Goal: Book appointment/travel/reservation

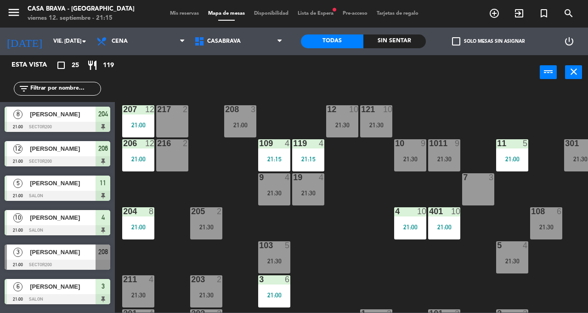
click at [357, 274] on div "207 12 21:00 208 3 21:00 217 2 12 10 21:30 121 10 21:30 304 5 206 12 21:00 216 …" at bounding box center [354, 200] width 467 height 223
click at [415, 228] on div "21:00" at bounding box center [410, 227] width 32 height 6
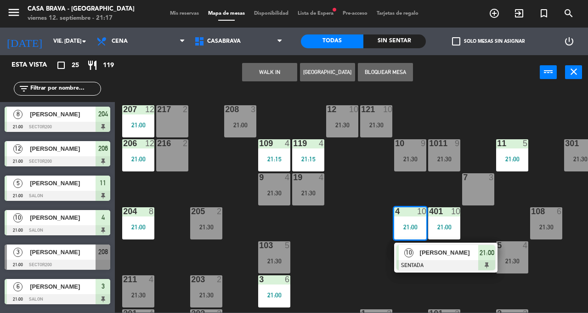
click at [461, 282] on div "207 12 21:00 208 3 21:00 217 2 12 10 21:30 121 10 21:30 304 5 206 12 21:00 216 …" at bounding box center [354, 200] width 467 height 223
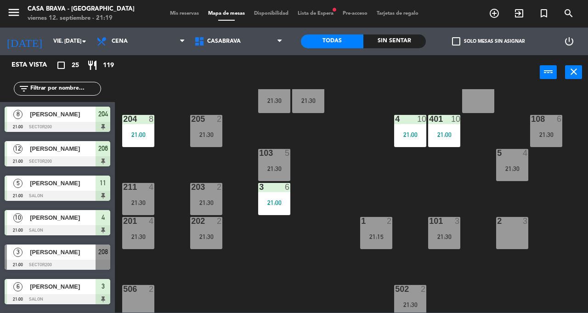
scroll to position [92, 0]
click at [211, 239] on div "21:30" at bounding box center [206, 236] width 32 height 6
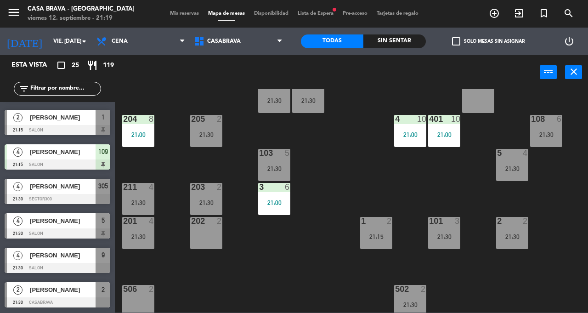
click at [209, 237] on div "202 2" at bounding box center [206, 233] width 32 height 32
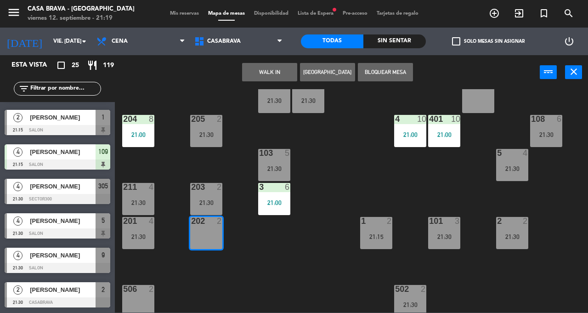
click at [277, 73] on button "WALK IN" at bounding box center [269, 72] width 55 height 18
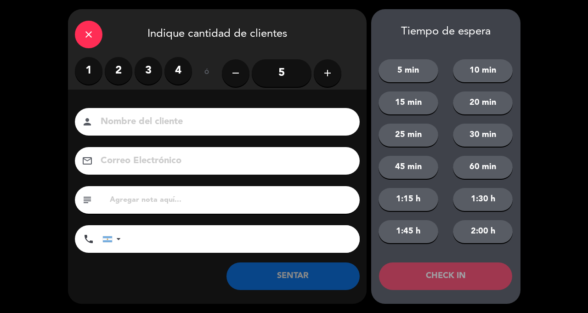
click at [118, 71] on label "2" at bounding box center [119, 71] width 28 height 28
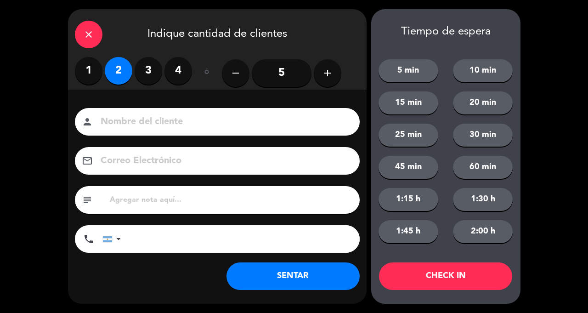
click at [307, 273] on button "SENTAR" at bounding box center [292, 276] width 133 height 28
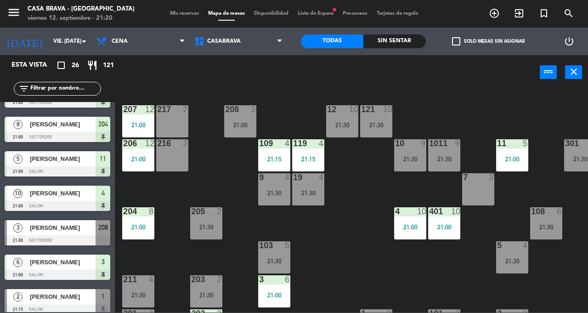
scroll to position [25, 0]
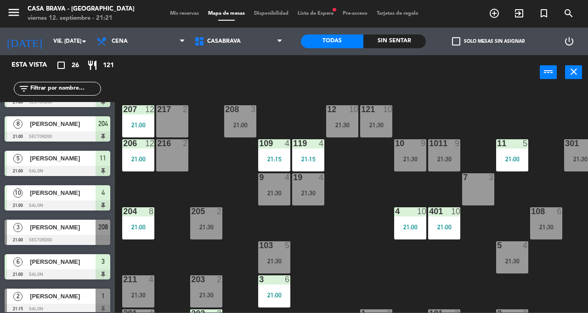
click at [239, 124] on div "21:00" at bounding box center [240, 125] width 32 height 6
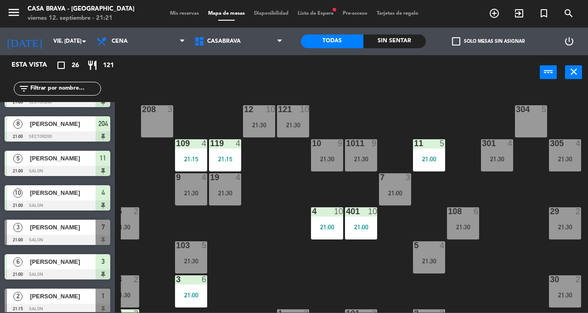
click at [568, 224] on div "21:30" at bounding box center [564, 227] width 32 height 6
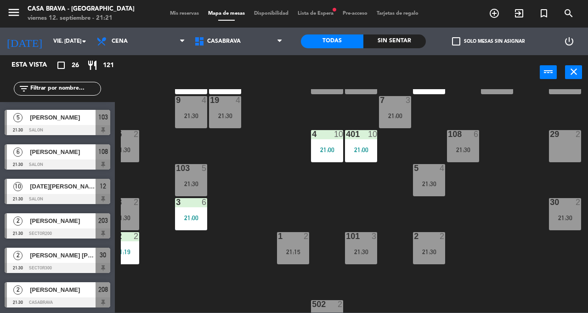
scroll to position [78, 83]
click at [561, 218] on div "21:30" at bounding box center [564, 217] width 32 height 6
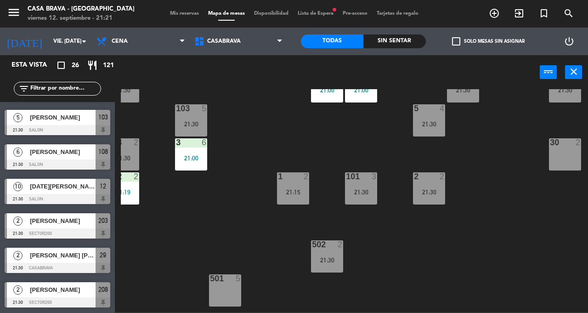
scroll to position [158, 83]
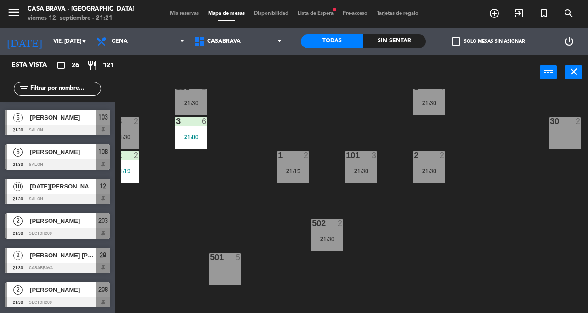
click at [328, 243] on div "502 2 21:30" at bounding box center [327, 235] width 32 height 32
click at [514, 226] on div "207 12 21:00 208 2 21:30 217 2 12 10 21:30 121 10 21:30 304 5 206 12 21:00 216 …" at bounding box center [354, 200] width 467 height 223
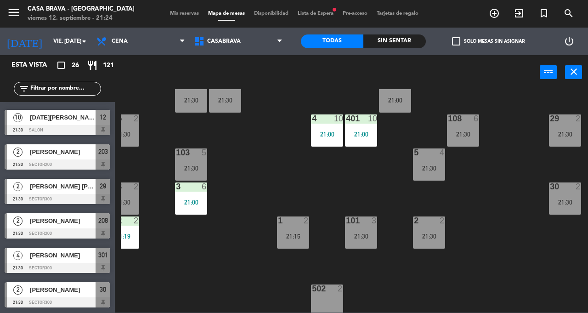
scroll to position [0, 83]
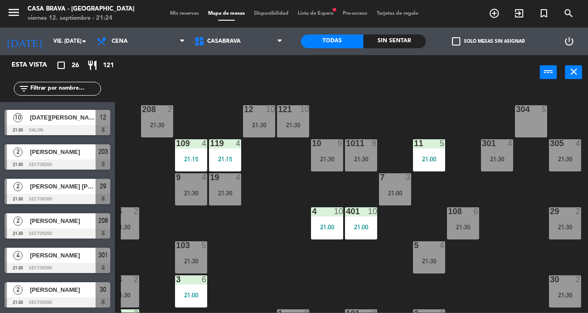
click at [498, 291] on div "207 12 21:00 208 2 21:30 217 2 12 10 21:30 121 10 21:30 304 5 206 12 21:00 216 …" at bounding box center [354, 200] width 467 height 223
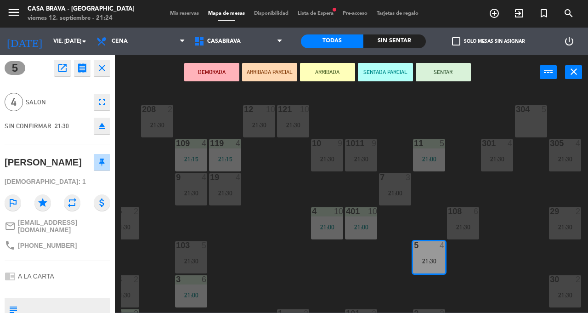
click at [465, 285] on div "207 12 21:00 208 2 21:30 217 2 12 10 21:30 121 10 21:30 304 5 206 12 21:00 216 …" at bounding box center [354, 200] width 467 height 223
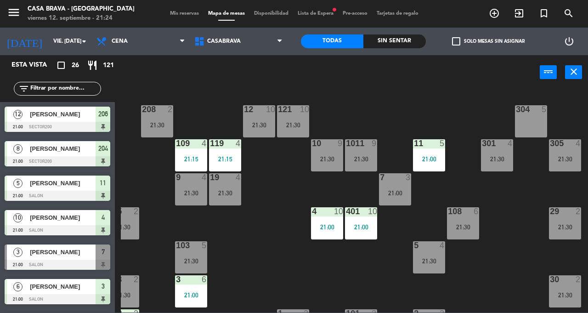
scroll to position [0, 0]
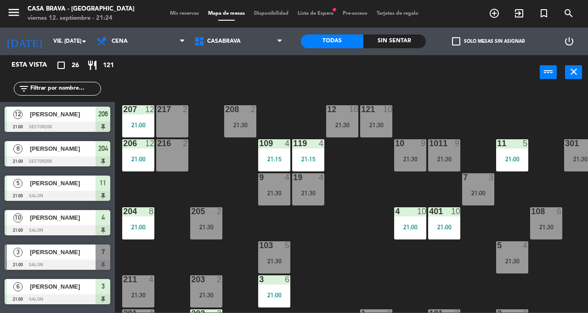
click at [344, 267] on div "207 12 21:00 208 2 21:30 217 2 12 10 21:30 121 10 21:30 304 5 206 12 21:00 216 …" at bounding box center [354, 200] width 467 height 223
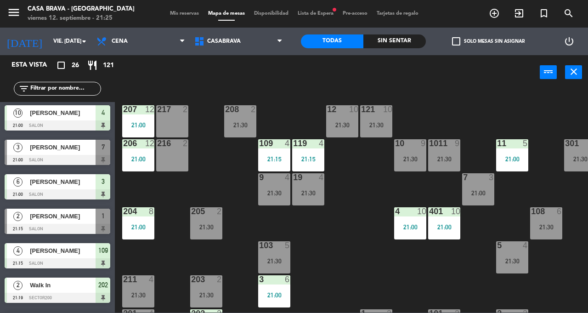
scroll to position [110, 0]
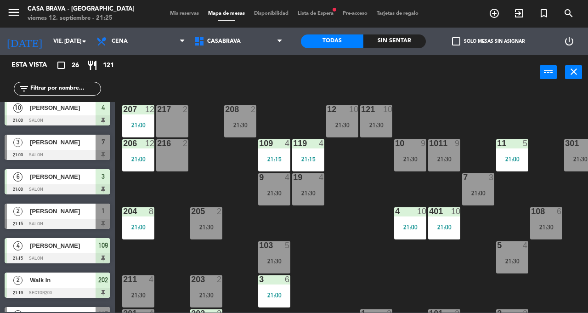
click at [83, 223] on div at bounding box center [58, 223] width 106 height 10
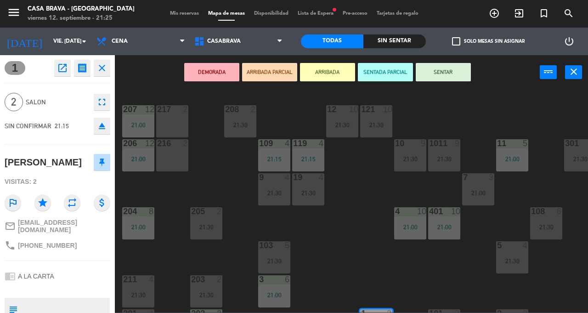
click at [454, 66] on button "SENTAR" at bounding box center [442, 72] width 55 height 18
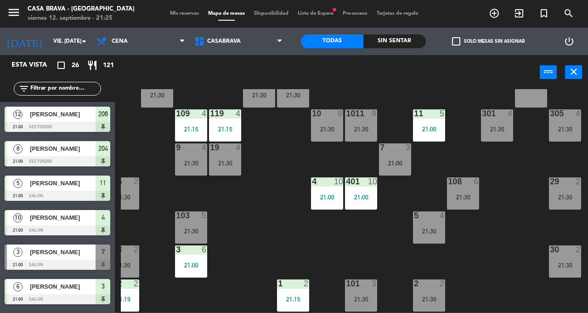
scroll to position [0, 83]
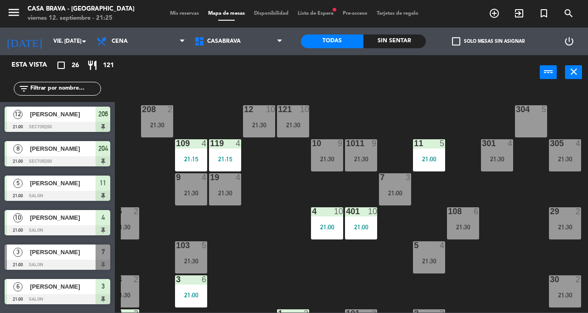
click at [400, 198] on div "7 3 21:00" at bounding box center [395, 189] width 32 height 32
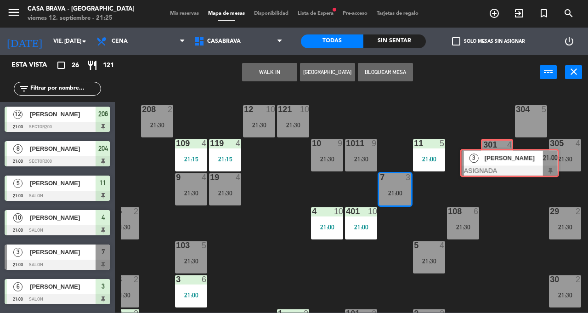
scroll to position [0, 6]
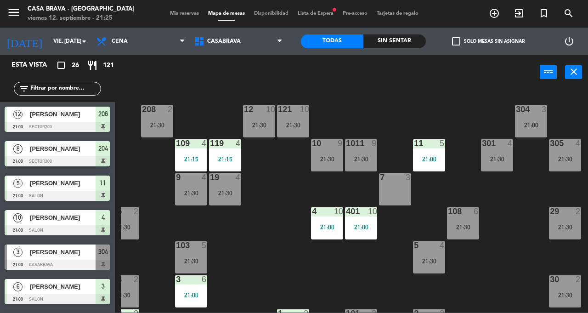
click at [513, 236] on div "207 12 21:00 208 2 21:30 217 2 12 10 21:30 121 10 21:30 304 3 21:00 206 12 21:0…" at bounding box center [354, 200] width 467 height 223
click at [355, 224] on div "21:00" at bounding box center [361, 227] width 32 height 6
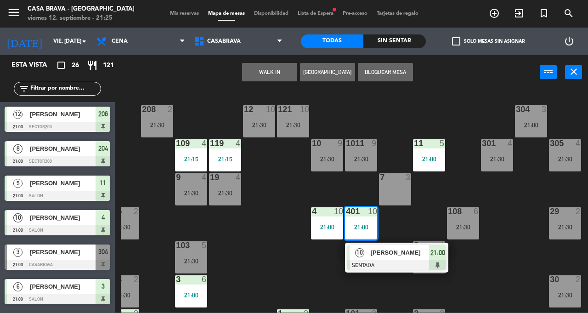
click at [297, 266] on div "207 12 21:00 208 2 21:30 217 2 12 10 21:30 121 10 21:30 304 3 21:00 206 12 21:0…" at bounding box center [354, 200] width 467 height 223
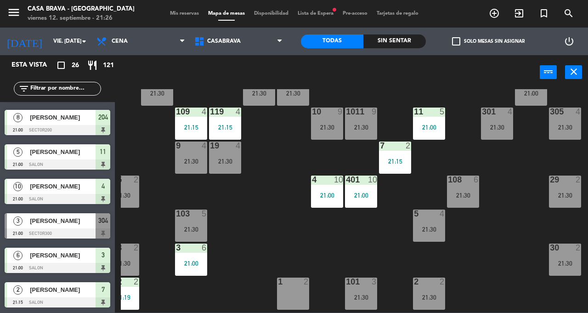
scroll to position [32, 83]
click at [155, 102] on div "208 2 21:30" at bounding box center [157, 89] width 32 height 32
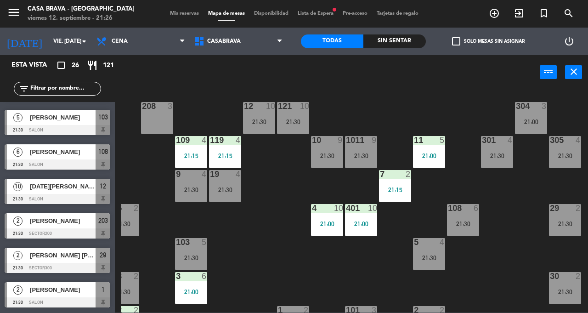
scroll to position [0, 83]
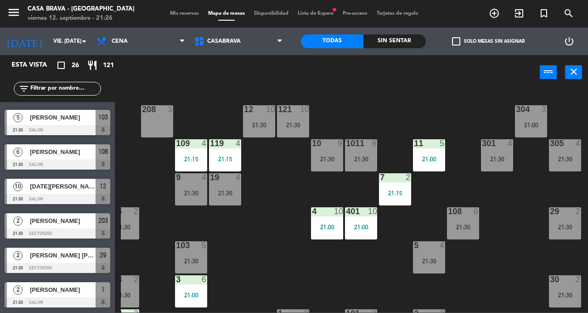
click at [534, 122] on div "21:00" at bounding box center [531, 125] width 32 height 6
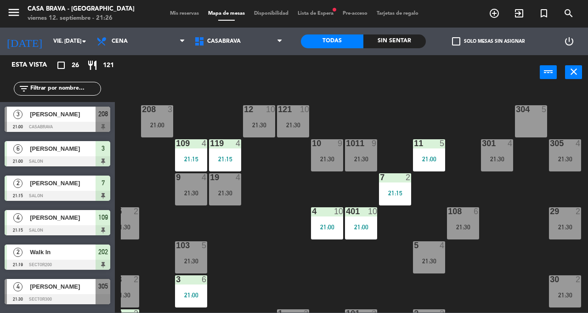
click at [273, 252] on div "207 12 21:00 208 3 21:00 217 2 12 10 21:30 121 10 21:30 304 5 206 12 21:00 216 …" at bounding box center [354, 200] width 467 height 223
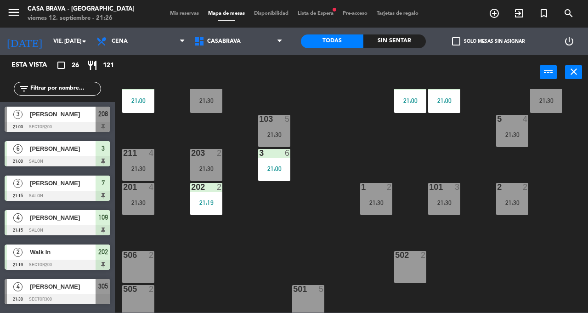
scroll to position [130, 0]
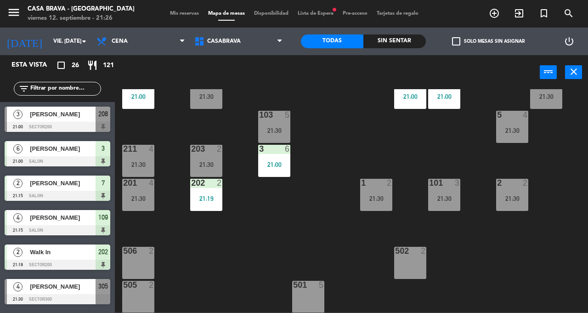
click at [511, 197] on div "21:30" at bounding box center [512, 198] width 32 height 6
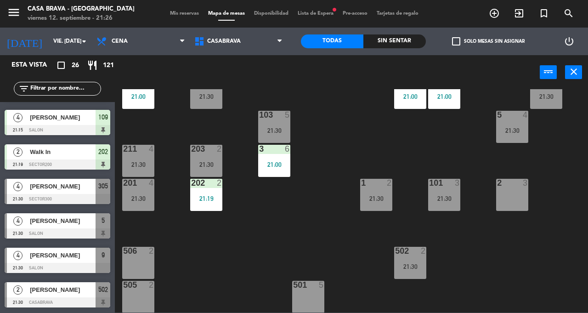
click at [451, 198] on div "21:30" at bounding box center [444, 198] width 32 height 6
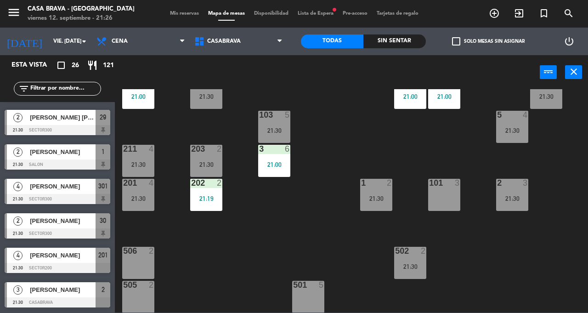
click at [414, 270] on div "502 2 21:30" at bounding box center [410, 262] width 32 height 32
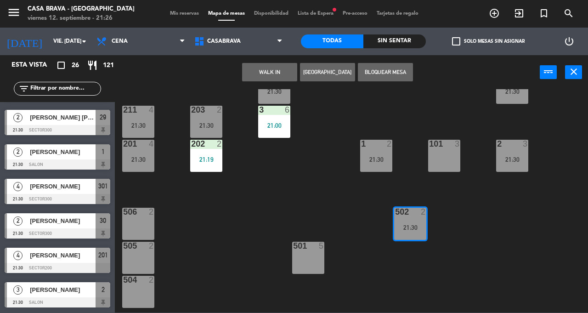
scroll to position [152, 0]
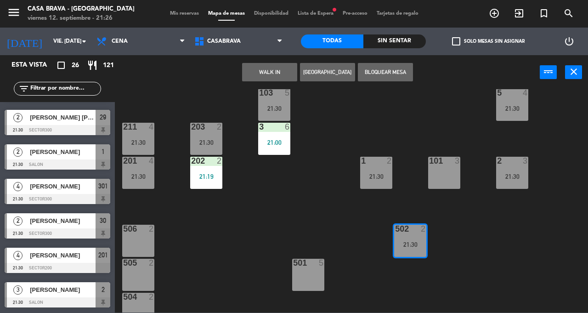
click at [409, 241] on div "21:30" at bounding box center [410, 244] width 32 height 6
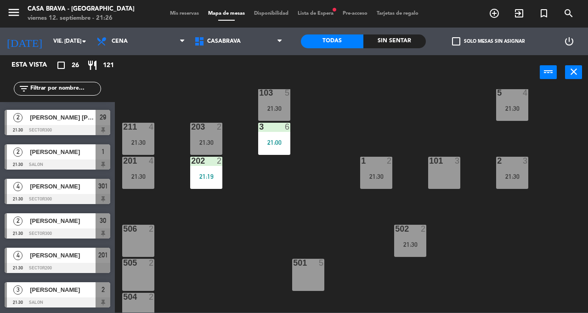
click at [414, 242] on div "21:30" at bounding box center [410, 244] width 32 height 6
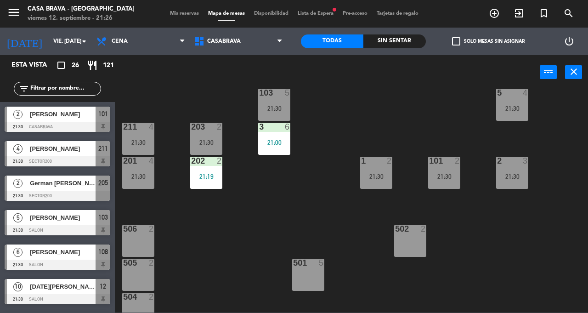
click at [472, 258] on div "207 12 21:00 208 3 21:00 217 2 12 10 21:30 121 10 21:30 304 5 206 12 21:00 216 …" at bounding box center [354, 200] width 467 height 223
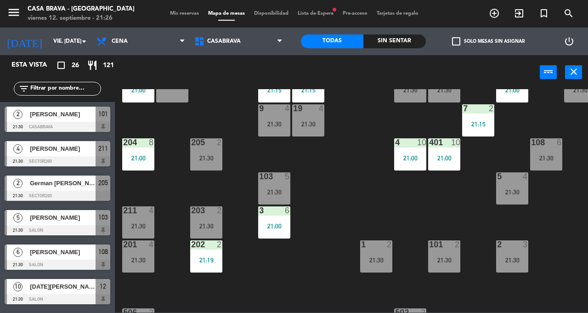
scroll to position [0, 0]
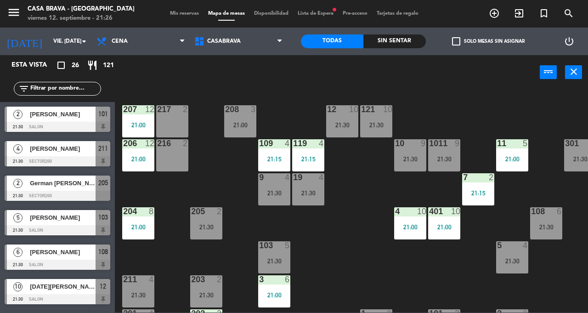
click at [141, 156] on div "21:00" at bounding box center [138, 159] width 32 height 6
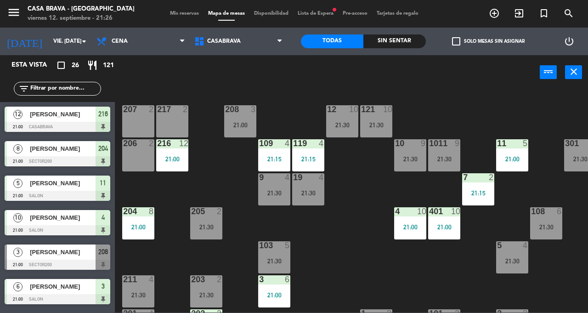
click at [177, 153] on div "216 12 21:00" at bounding box center [172, 155] width 32 height 32
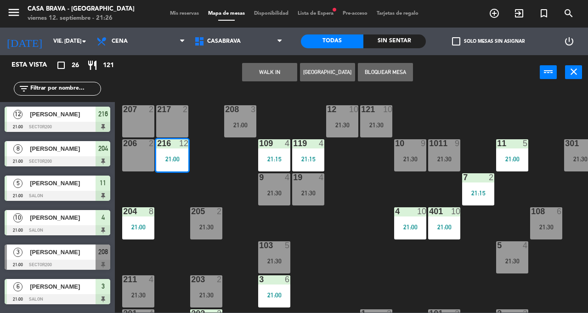
click at [171, 152] on div "216 12 21:00" at bounding box center [172, 155] width 32 height 32
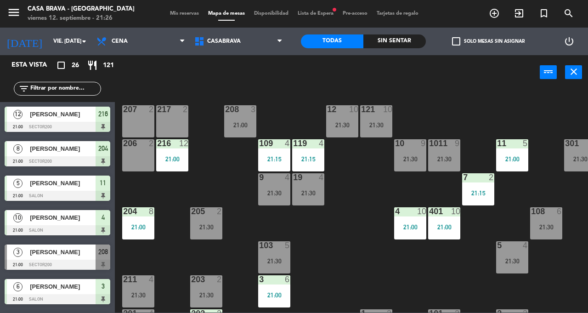
click at [170, 158] on div "21:00" at bounding box center [172, 159] width 32 height 6
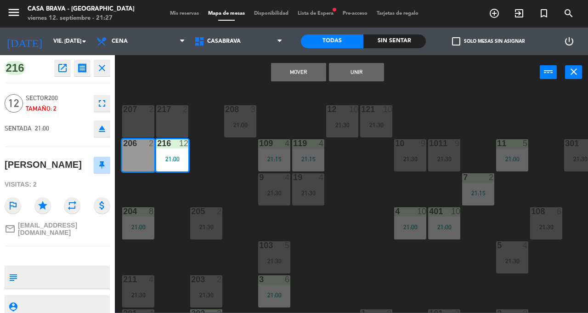
click at [358, 72] on button "Unir" at bounding box center [356, 72] width 55 height 18
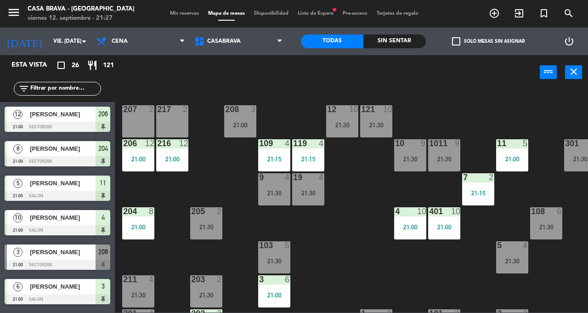
click at [153, 154] on div "206 12 21:00" at bounding box center [138, 155] width 32 height 32
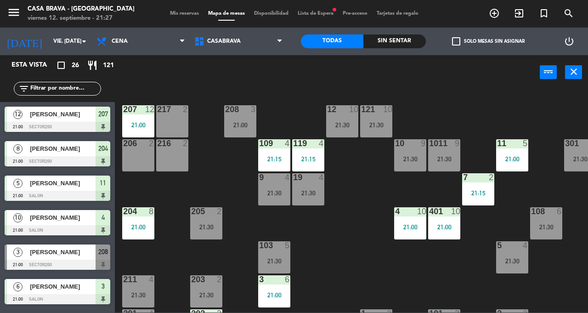
click at [145, 124] on div "21:00" at bounding box center [138, 125] width 32 height 6
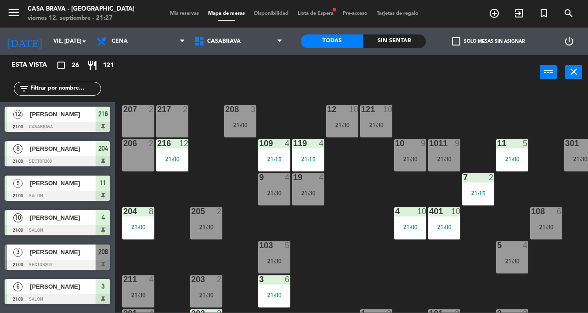
click at [177, 149] on div "216 12 21:00" at bounding box center [172, 155] width 32 height 32
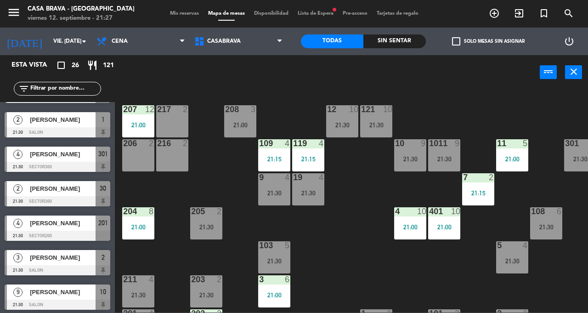
scroll to position [685, 0]
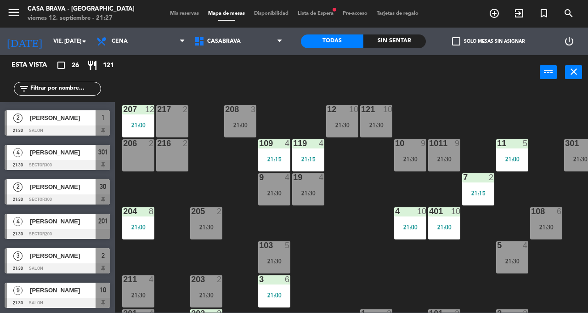
click at [62, 298] on div at bounding box center [58, 302] width 106 height 10
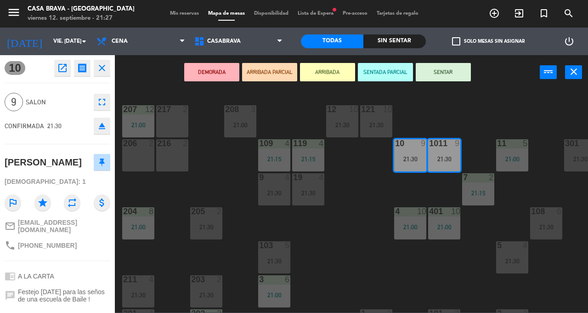
click at [443, 75] on button "SENTAR" at bounding box center [442, 72] width 55 height 18
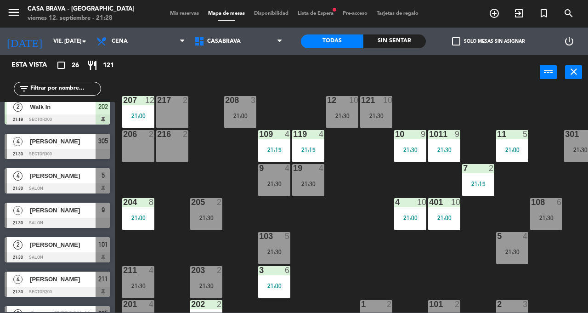
scroll to position [0, 0]
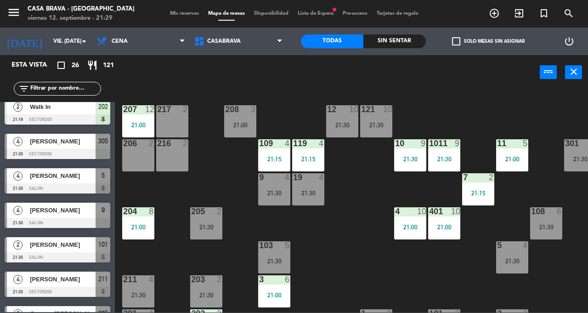
click at [378, 116] on div "121 10 21:30" at bounding box center [376, 121] width 32 height 32
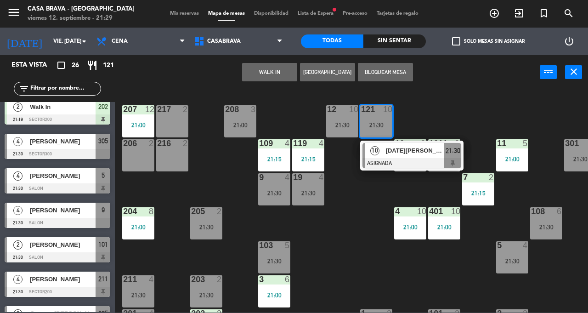
click at [370, 218] on div "207 12 21:00 208 3 21:00 217 2 12 10 21:30 121 10 21:30 10 [DATE][PERSON_NAME][…" at bounding box center [354, 200] width 467 height 223
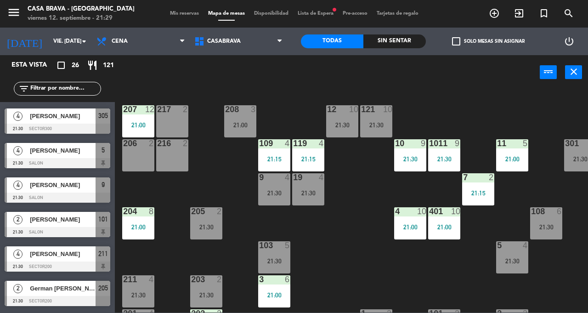
scroll to position [308, 0]
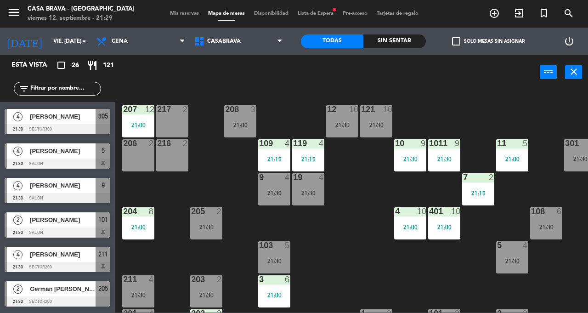
click at [75, 187] on span "[PERSON_NAME]" at bounding box center [63, 185] width 66 height 10
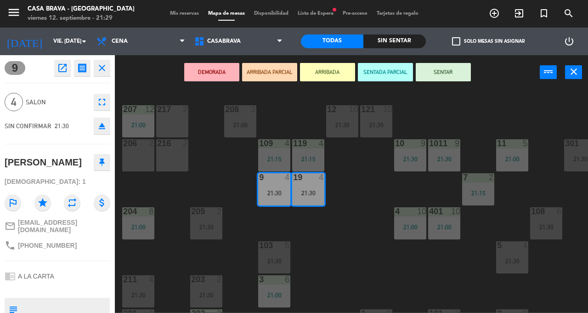
click at [438, 73] on button "SENTAR" at bounding box center [442, 72] width 55 height 18
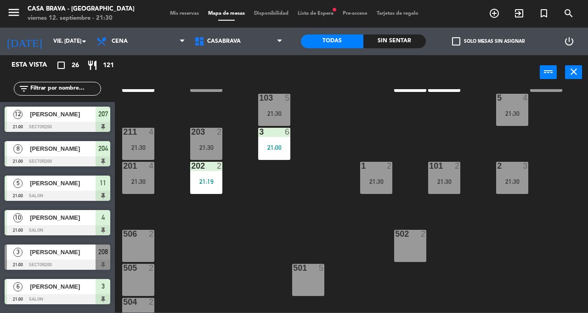
scroll to position [149, 0]
